Goal: Task Accomplishment & Management: Use online tool/utility

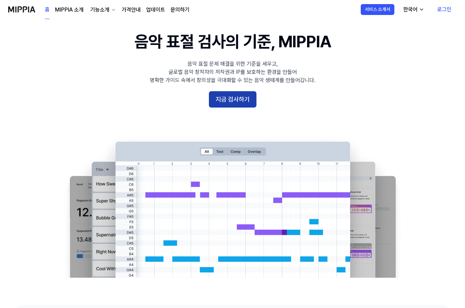
click at [236, 94] on button "지금 검사하기" at bounding box center [233, 99] width 48 height 16
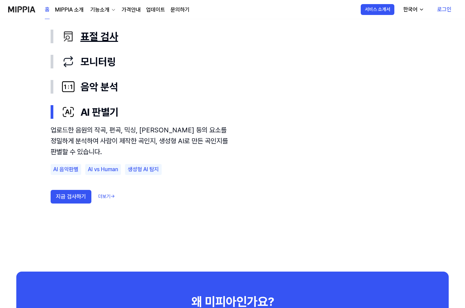
scroll to position [397, 0]
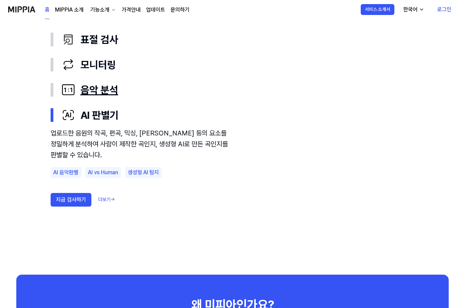
click at [54, 89] on button "음악 분석" at bounding box center [233, 89] width 364 height 25
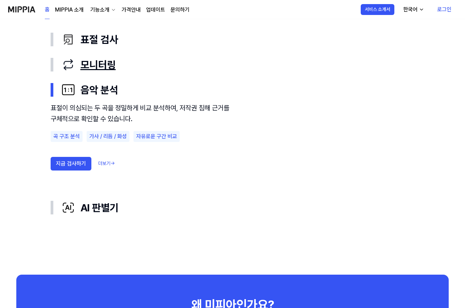
click at [53, 66] on div "button" at bounding box center [52, 65] width 3 height 14
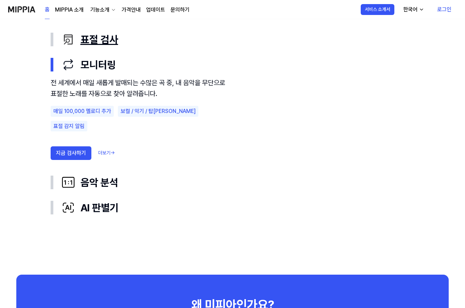
click at [55, 40] on button "표절 검사" at bounding box center [233, 39] width 364 height 25
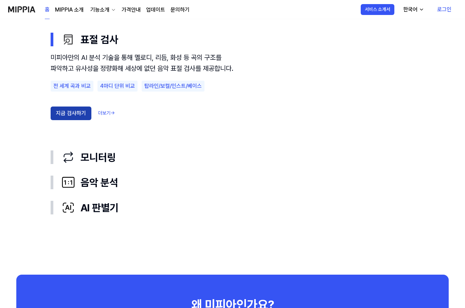
click at [70, 120] on button "지금 검사하기" at bounding box center [71, 113] width 41 height 14
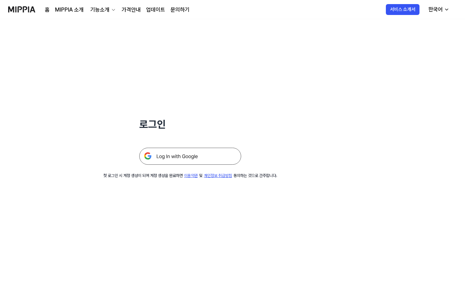
click at [195, 163] on img at bounding box center [190, 156] width 102 height 17
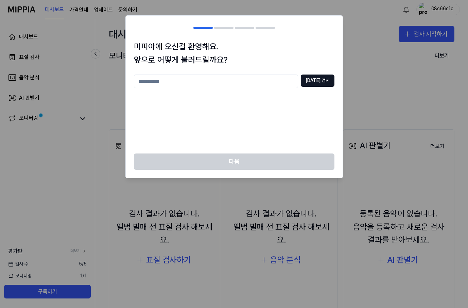
click at [274, 80] on input "text" at bounding box center [216, 81] width 164 height 14
type input "*****"
click at [316, 81] on button "[DATE] 검사" at bounding box center [318, 80] width 34 height 12
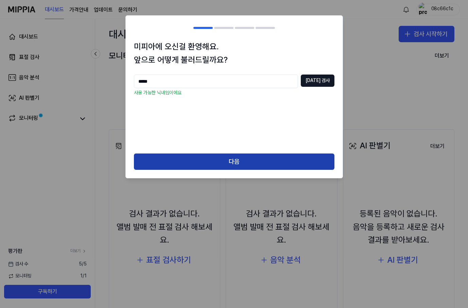
click at [255, 160] on button "다음" at bounding box center [234, 161] width 201 height 16
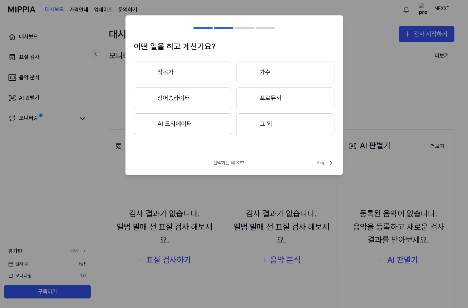
click at [203, 70] on button "작곡가" at bounding box center [183, 73] width 98 height 22
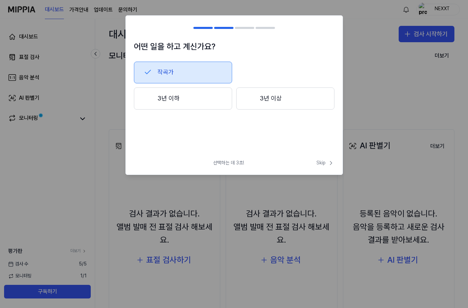
click at [271, 101] on button "3년 이상" at bounding box center [285, 98] width 98 height 22
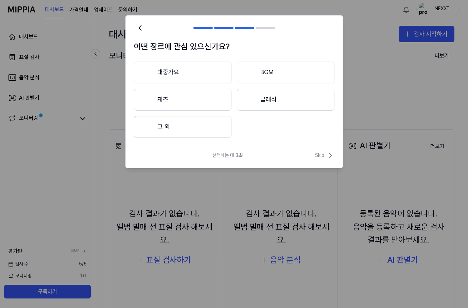
click at [204, 77] on button "대중가요" at bounding box center [183, 73] width 98 height 22
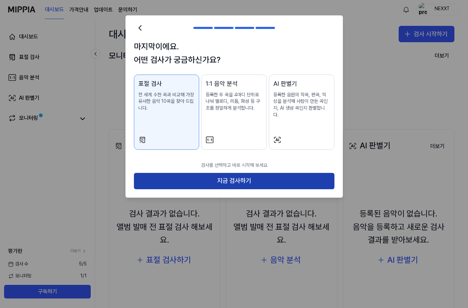
click at [248, 175] on button "지금 검사하기" at bounding box center [234, 181] width 201 height 16
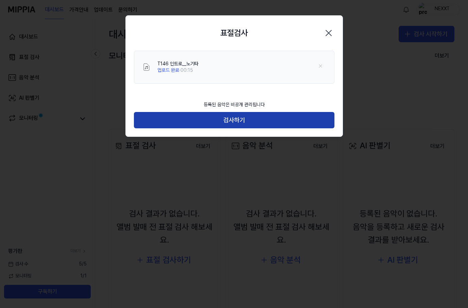
click at [221, 119] on button "검사하기" at bounding box center [234, 120] width 201 height 16
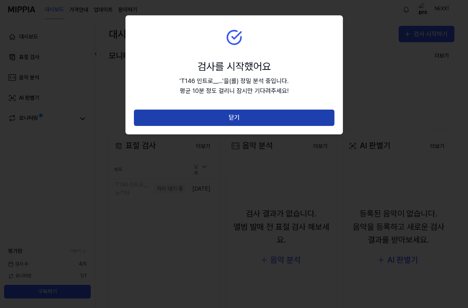
click at [267, 115] on button "닫기" at bounding box center [234, 117] width 201 height 16
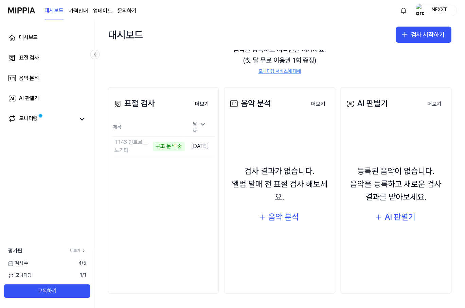
scroll to position [36, 0]
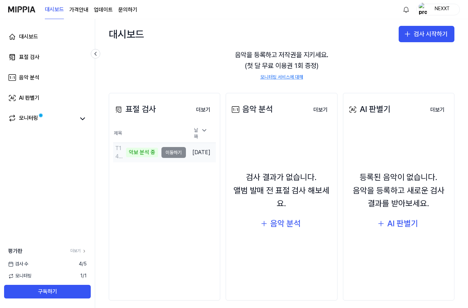
click at [172, 153] on td "T146 인트로__노기타 악보 분석 중 이동하기" at bounding box center [149, 152] width 73 height 19
click at [50, 119] on link "모니터링" at bounding box center [42, 119] width 68 height 10
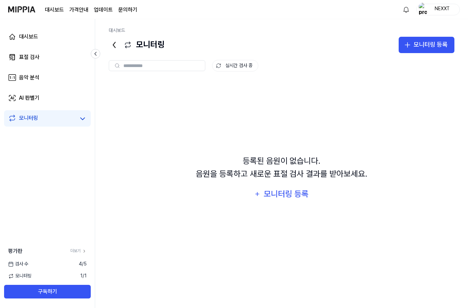
click at [110, 41] on icon at bounding box center [114, 44] width 11 height 11
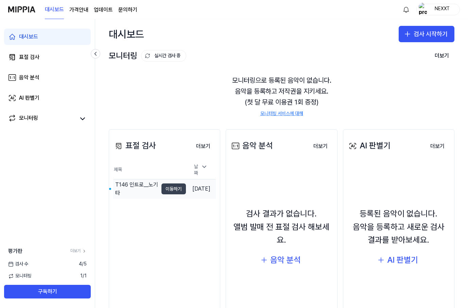
click at [166, 186] on button "이동하기" at bounding box center [173, 188] width 24 height 11
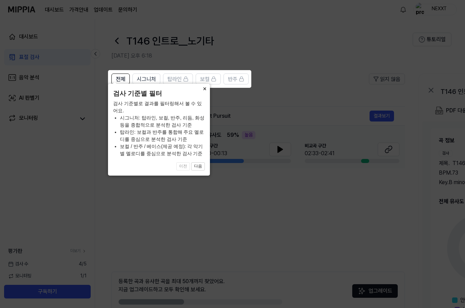
click at [205, 93] on button "×" at bounding box center [204, 89] width 11 height 10
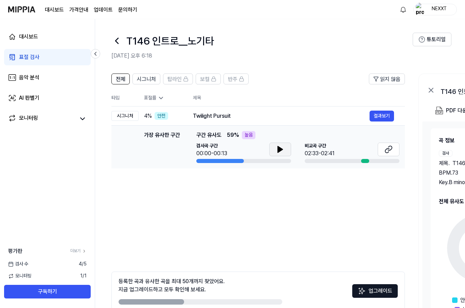
click at [279, 148] on icon at bounding box center [280, 149] width 5 height 6
click at [353, 163] on td "가장 유사한 구간 가장 유사한 구간 구간 유사도 59 % 높음 검사곡 구간 00:00/00:13 [GEOGRAPHIC_DATA] 구간 02:3…" at bounding box center [258, 146] width 294 height 43
click at [334, 153] on div "02:33-02:41" at bounding box center [320, 153] width 30 height 8
click at [359, 152] on div "[GEOGRAPHIC_DATA] 구간 02:33-02:41" at bounding box center [352, 149] width 95 height 15
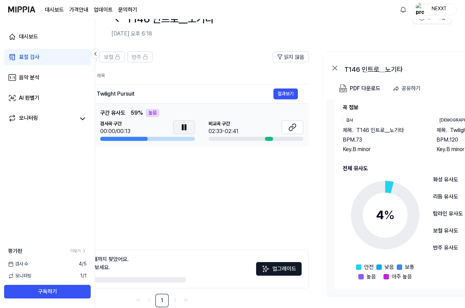
scroll to position [0, 95]
click at [191, 127] on button at bounding box center [185, 127] width 22 height 14
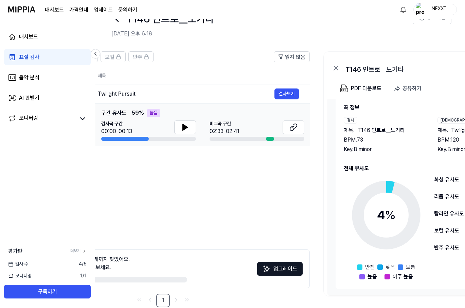
drag, startPoint x: 230, startPoint y: 128, endPoint x: 281, endPoint y: 132, distance: 51.5
click at [230, 128] on div "02:33-02:41" at bounding box center [225, 131] width 30 height 8
click at [287, 130] on button at bounding box center [294, 127] width 22 height 14
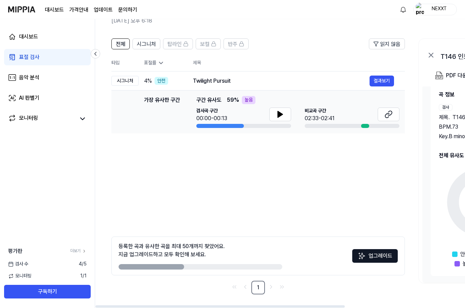
scroll to position [0, 0]
